Goal: Task Accomplishment & Management: Complete application form

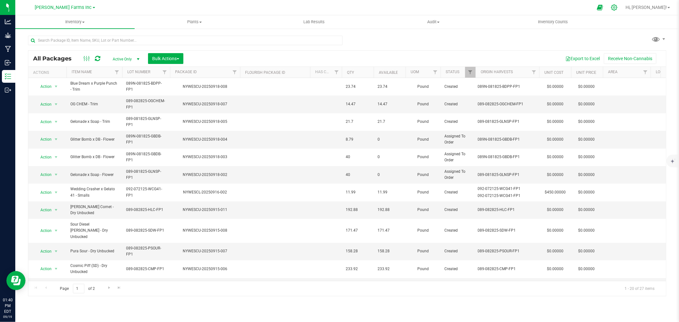
click at [622, 12] on div at bounding box center [614, 8] width 16 height 14
click at [617, 6] on icon at bounding box center [614, 7] width 7 height 7
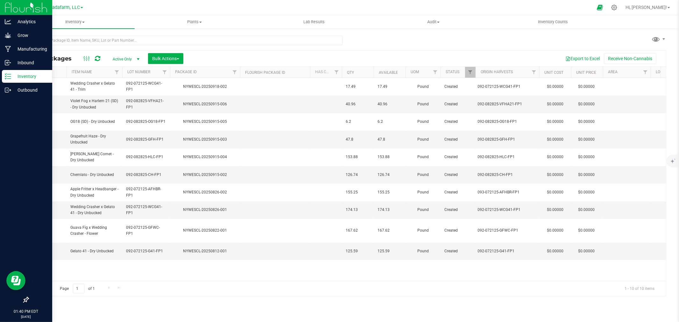
type input "[DATE]"
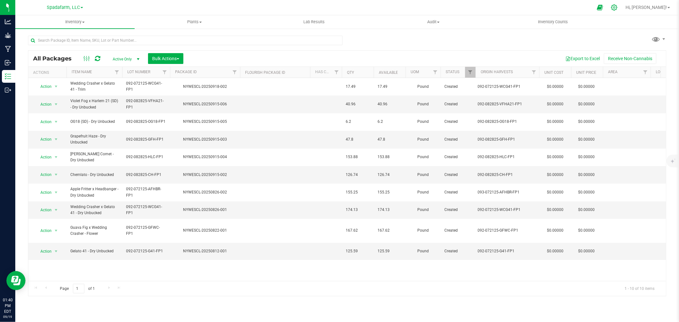
click at [617, 6] on icon at bounding box center [614, 7] width 6 height 6
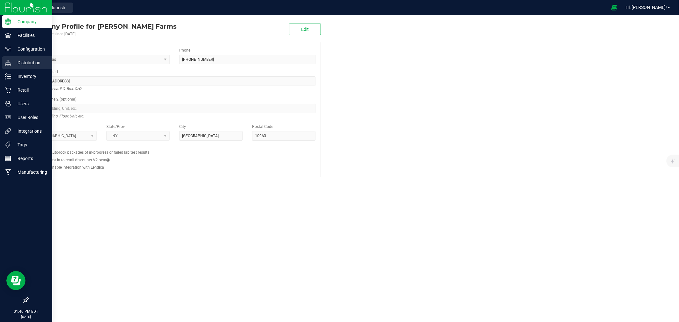
click at [22, 58] on div "Distribution" at bounding box center [27, 62] width 50 height 13
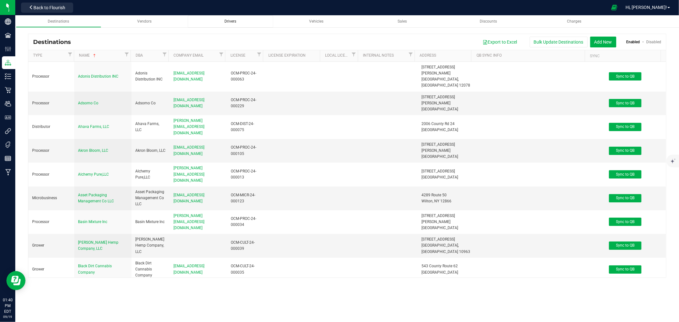
click at [226, 21] on span "Drivers" at bounding box center [230, 21] width 12 height 4
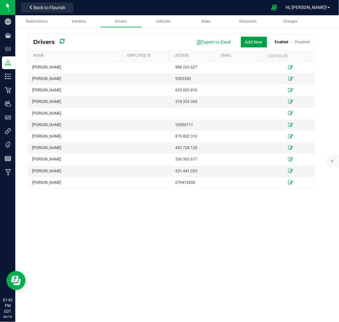
click at [258, 44] on button "Add New" at bounding box center [254, 42] width 26 height 11
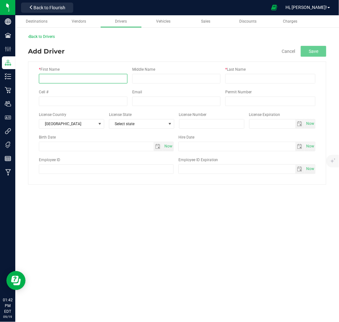
click at [52, 81] on input "* First Name" at bounding box center [83, 79] width 88 height 10
type input "[PERSON_NAME]"
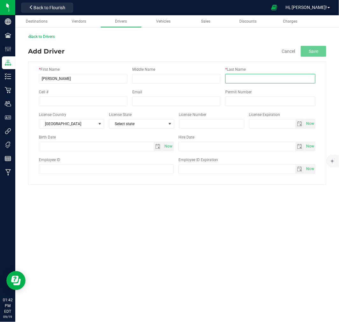
click at [265, 80] on input "* Last Name" at bounding box center [270, 79] width 90 height 10
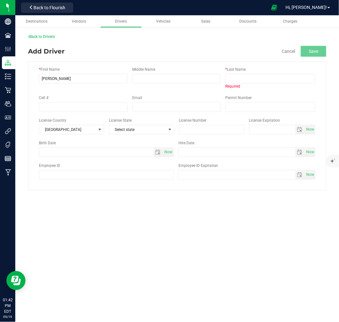
click at [259, 73] on div "* Last Name Required" at bounding box center [270, 77] width 90 height 23
click at [258, 78] on input "* Last Name" at bounding box center [270, 79] width 90 height 10
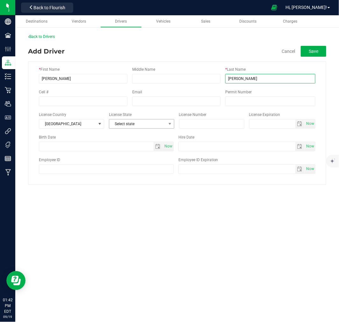
type input "[PERSON_NAME]"
click at [133, 121] on span "Select state" at bounding box center [137, 123] width 57 height 9
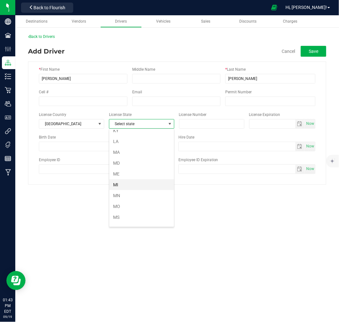
scroll to position [177, 0]
click at [134, 163] on li "MA" at bounding box center [141, 164] width 65 height 11
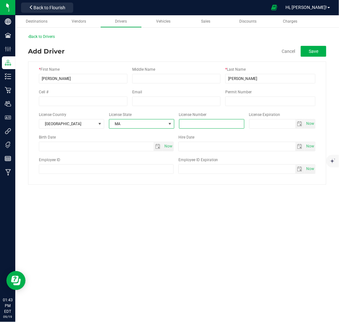
click at [208, 127] on input "text" at bounding box center [211, 124] width 65 height 10
type input "M0845 15377 07904"
click at [316, 54] on button "Save" at bounding box center [312, 51] width 25 height 11
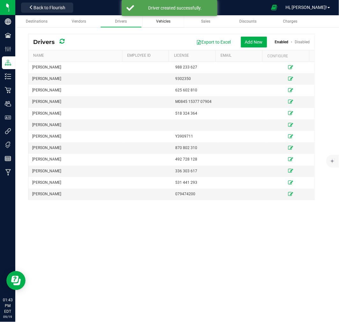
click at [154, 21] on div "Vehicles" at bounding box center [162, 21] width 31 height 5
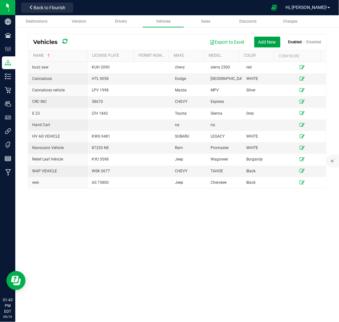
click at [271, 45] on button "Add New" at bounding box center [267, 42] width 26 height 11
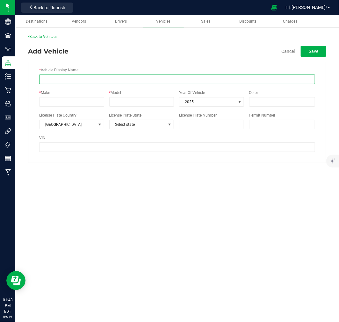
click at [67, 77] on input "* Vehicle Display Name" at bounding box center [177, 79] width 276 height 10
type input "Cannacure"
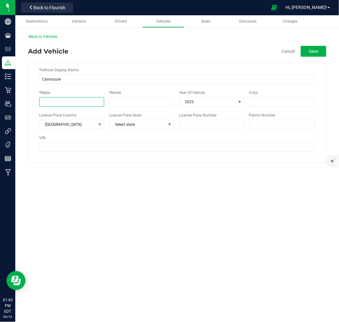
click at [61, 100] on input "* Make" at bounding box center [71, 102] width 65 height 10
type input "Honda"
click at [271, 102] on input "Color" at bounding box center [282, 102] width 66 height 10
click at [146, 98] on input "* Model" at bounding box center [141, 102] width 65 height 10
type input "p"
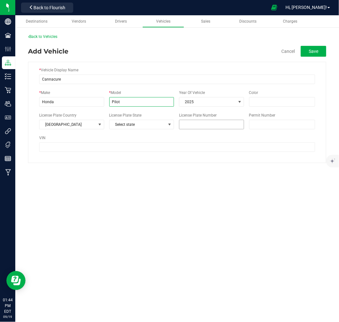
type input "Pilot"
click at [185, 126] on input "License Plate Number" at bounding box center [211, 125] width 65 height 10
click at [159, 126] on span "Select state" at bounding box center [137, 124] width 56 height 9
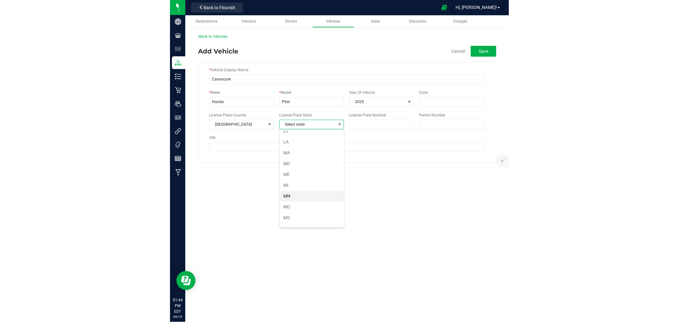
scroll to position [177, 0]
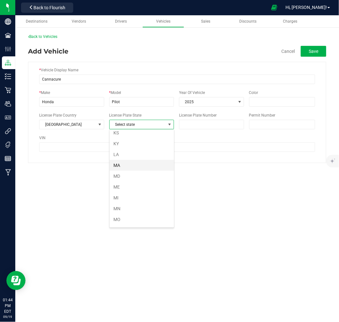
click at [136, 169] on li "MA" at bounding box center [141, 165] width 64 height 11
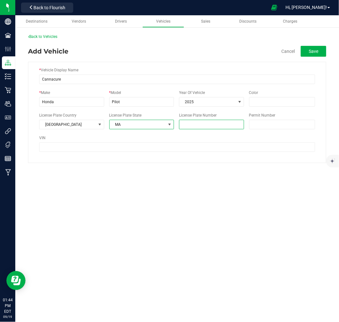
click at [199, 120] on input "License Plate Number" at bounding box center [211, 125] width 65 height 10
type input "v"
type input "V96 385"
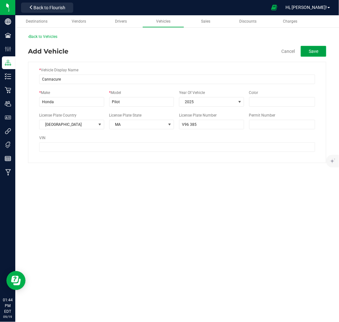
click at [319, 52] on button "Save" at bounding box center [312, 51] width 25 height 11
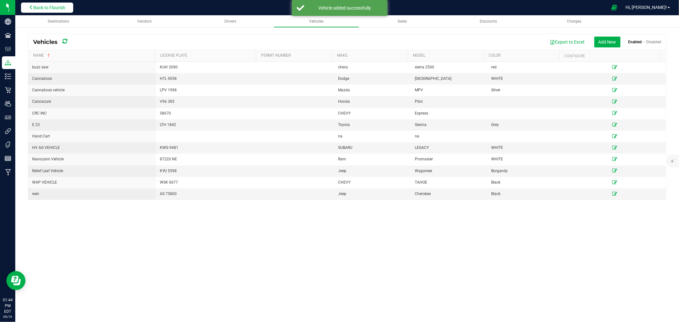
click at [38, 12] on button "Back to Flourish" at bounding box center [47, 8] width 52 height 10
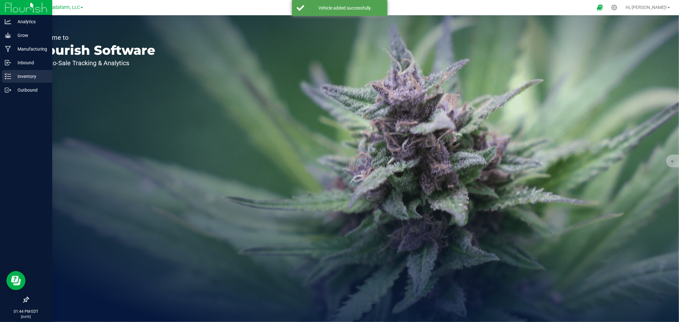
click at [20, 73] on p "Inventory" at bounding box center [30, 77] width 38 height 8
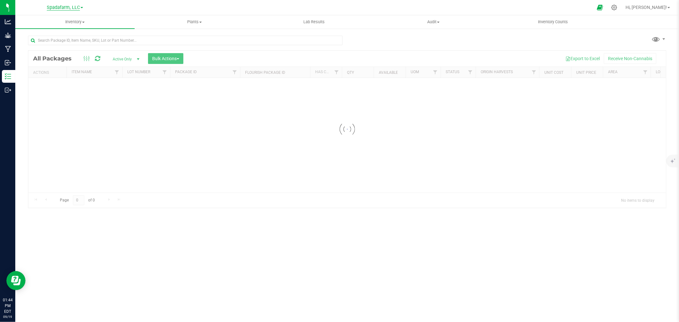
click at [58, 5] on span "Spadafarm, LLC" at bounding box center [63, 8] width 33 height 6
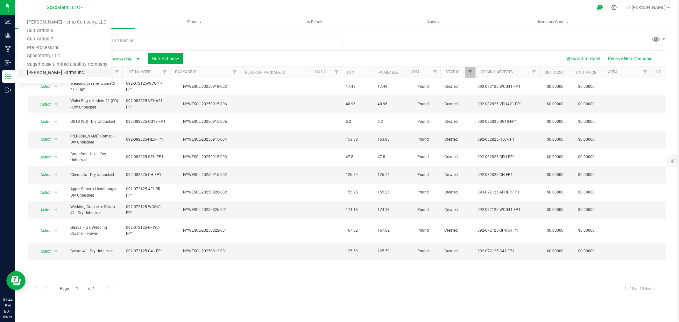
click at [52, 72] on link "[PERSON_NAME] Farms Inc" at bounding box center [64, 73] width 93 height 9
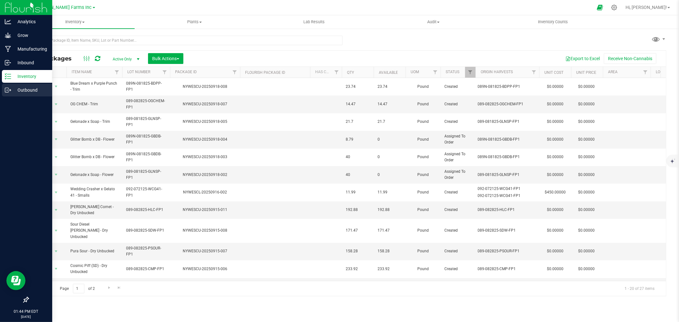
click at [24, 92] on p "Outbound" at bounding box center [30, 90] width 38 height 8
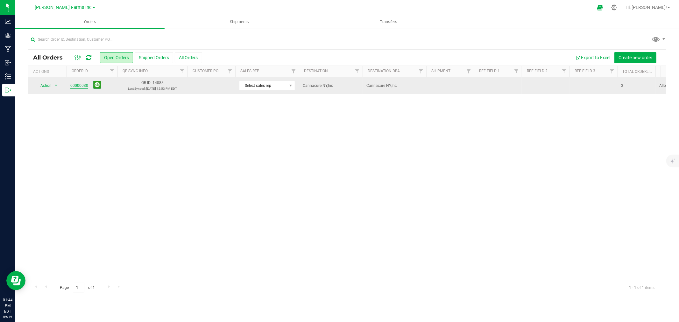
click at [73, 87] on link "00000030" at bounding box center [79, 86] width 18 height 6
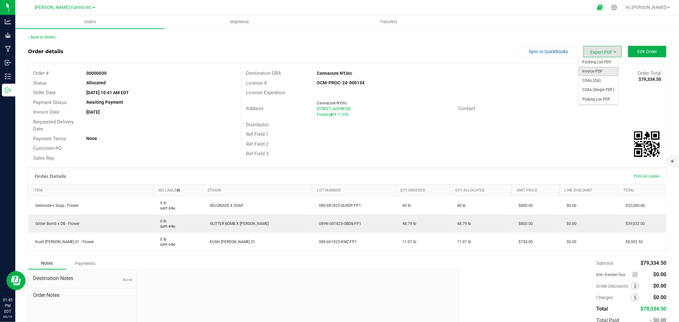
click at [589, 69] on span "Invoice PDF" at bounding box center [597, 71] width 39 height 9
click at [245, 20] on span "Shipments" at bounding box center [239, 22] width 36 height 6
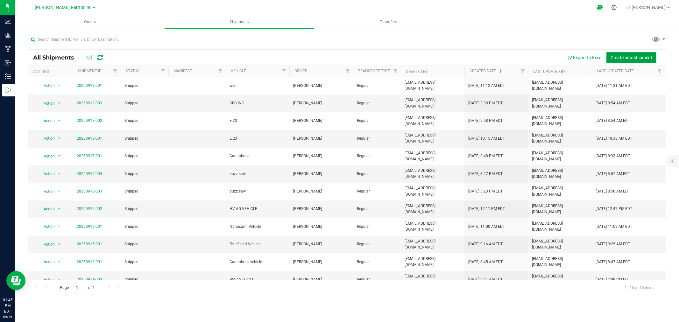
click at [643, 55] on span "Create new shipment" at bounding box center [631, 57] width 42 height 5
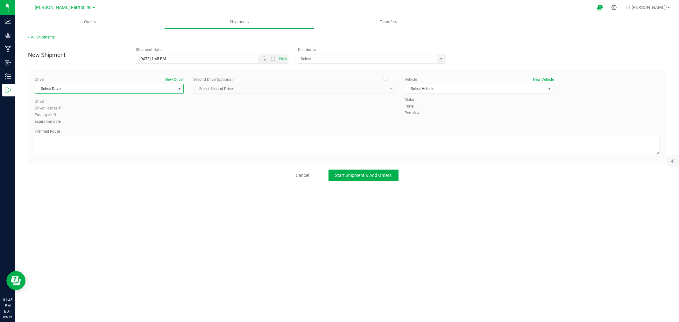
click at [96, 89] on span "Select Driver" at bounding box center [105, 88] width 140 height 9
click at [85, 125] on li "[PERSON_NAME]" at bounding box center [109, 129] width 148 height 10
click at [428, 87] on span "Select Vehicle" at bounding box center [475, 88] width 140 height 9
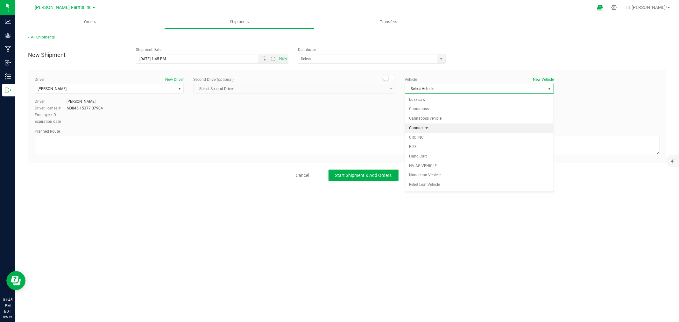
click at [431, 125] on li "Cannacure" at bounding box center [479, 128] width 148 height 10
click at [121, 152] on textarea at bounding box center [347, 145] width 625 height 19
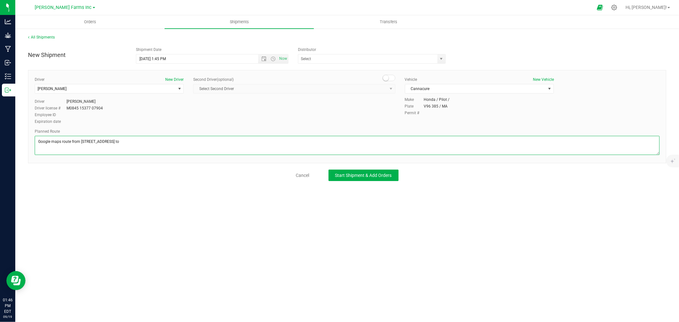
click at [126, 142] on textarea at bounding box center [347, 145] width 625 height 19
paste textarea "[STREET_ADDRESS]"
type textarea "Google maps route from [STREET_ADDRESS] to [STREET_ADDRESS]"
click at [368, 180] on button "Start Shipment & Add Orders" at bounding box center [363, 175] width 70 height 11
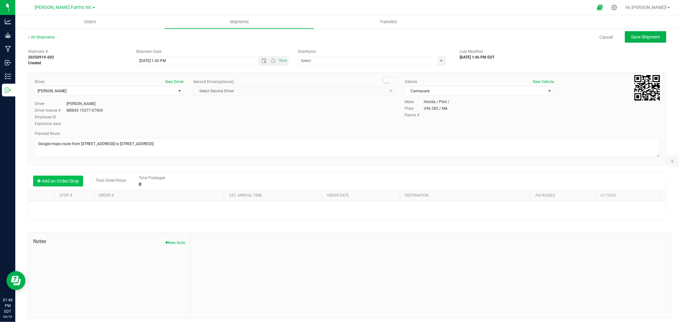
click at [73, 185] on button "Add an Order/Stop" at bounding box center [58, 181] width 50 height 11
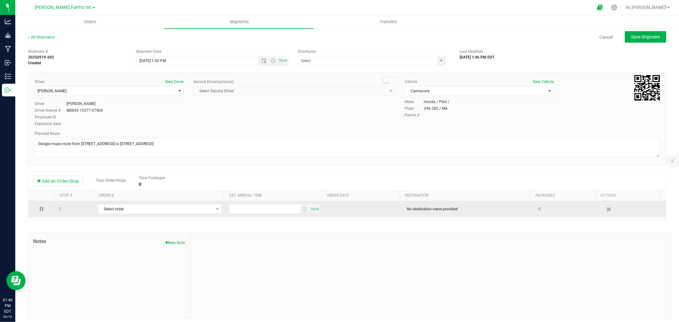
click at [119, 216] on td "Select order 00000030" at bounding box center [159, 209] width 131 height 16
click at [119, 213] on span "Select order" at bounding box center [155, 209] width 115 height 9
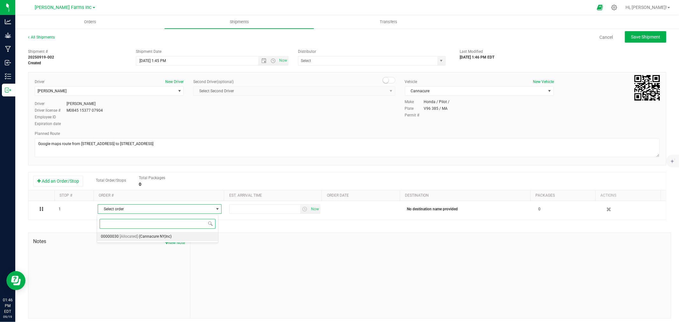
click at [136, 235] on span "[Allocated]" at bounding box center [129, 237] width 18 height 8
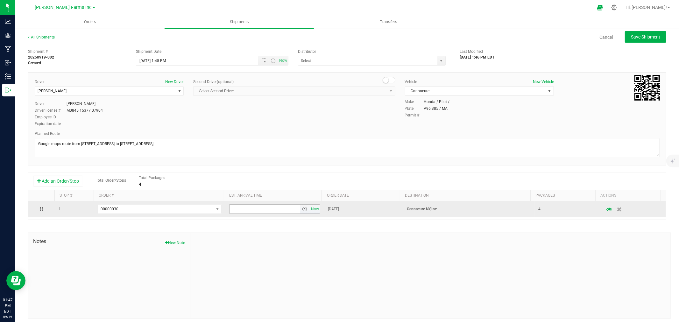
click at [302, 209] on span "select" at bounding box center [304, 208] width 5 height 5
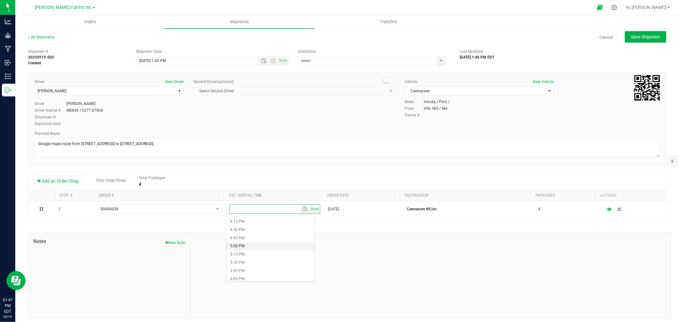
scroll to position [495, 0]
click at [237, 230] on li "3:30 PM" at bounding box center [270, 232] width 88 height 8
click at [641, 35] on span "Save Shipment" at bounding box center [645, 36] width 29 height 5
type input "[DATE] 5:45 PM"
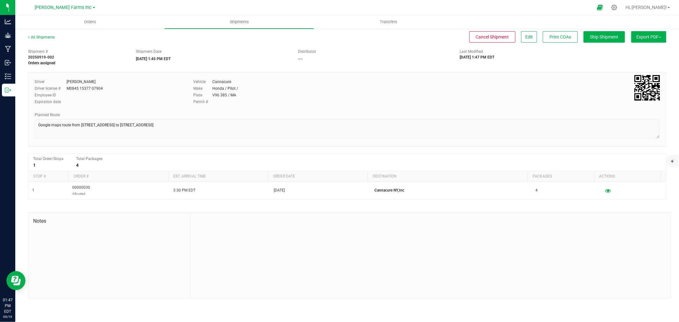
click at [637, 39] on span "Export PDF" at bounding box center [648, 36] width 25 height 5
click at [637, 52] on span "Manifest by Package ID" at bounding box center [639, 51] width 40 height 4
